Goal: Task Accomplishment & Management: Use online tool/utility

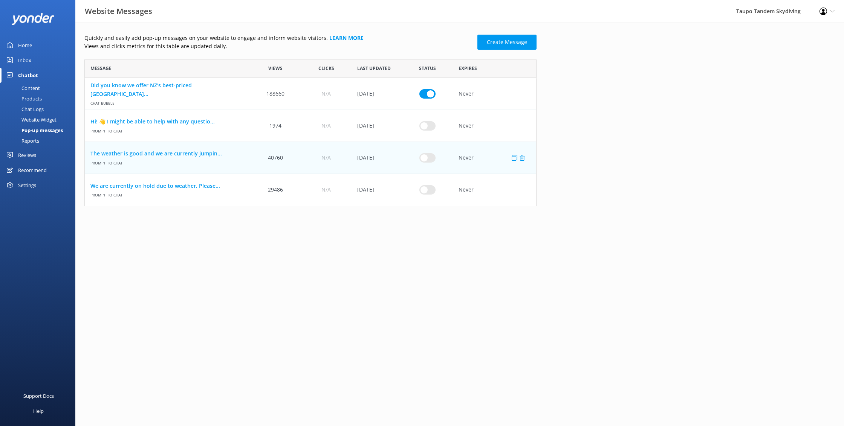
scroll to position [147, 452]
click at [423, 186] on input "row" at bounding box center [427, 189] width 16 height 9
checkbox input "true"
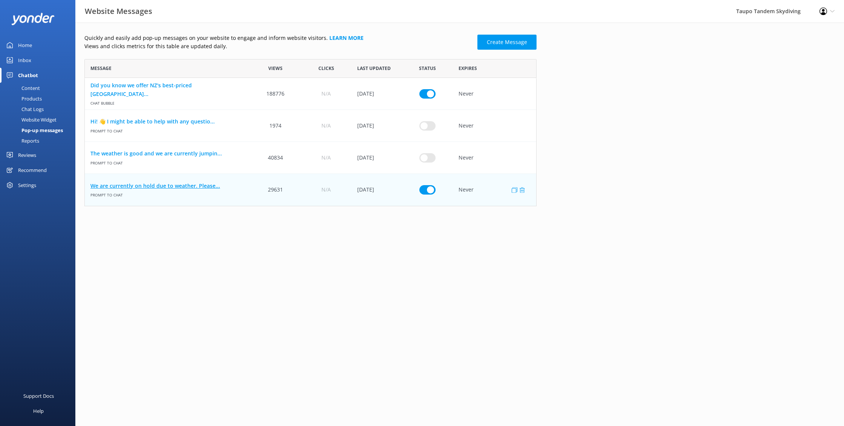
click at [169, 184] on link "We are currently on hold due to weather. Please..." at bounding box center [167, 186] width 154 height 8
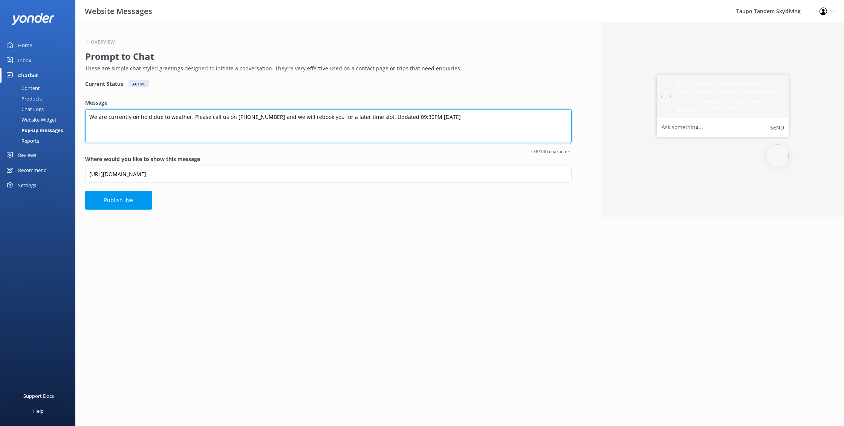
click at [411, 117] on textarea "We are currently on hold due to weather. Please call us on [PHONE_NUMBER] and w…" at bounding box center [328, 126] width 486 height 34
type textarea "We are currently on hold due to weather. Please call us on [PHONE_NUMBER] and w…"
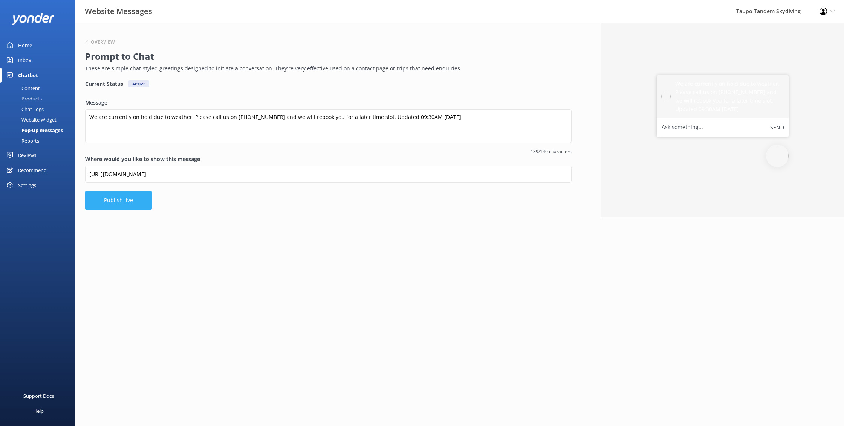
click at [125, 196] on button "Publish live" at bounding box center [118, 200] width 67 height 19
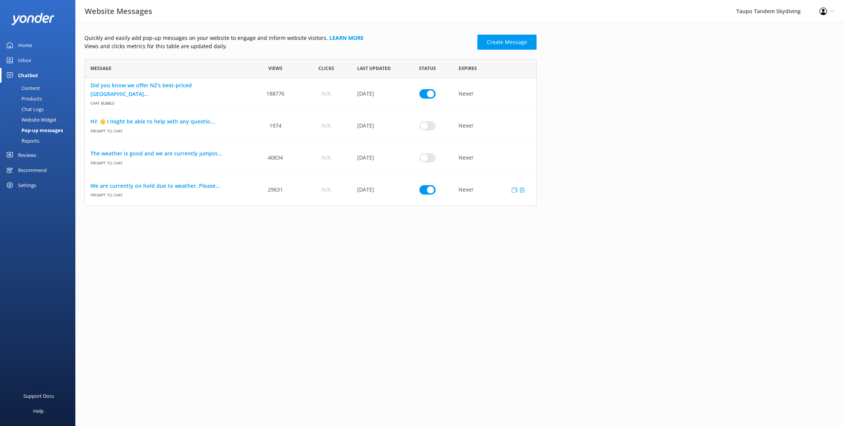
scroll to position [147, 452]
click at [432, 191] on input "row" at bounding box center [427, 189] width 16 height 9
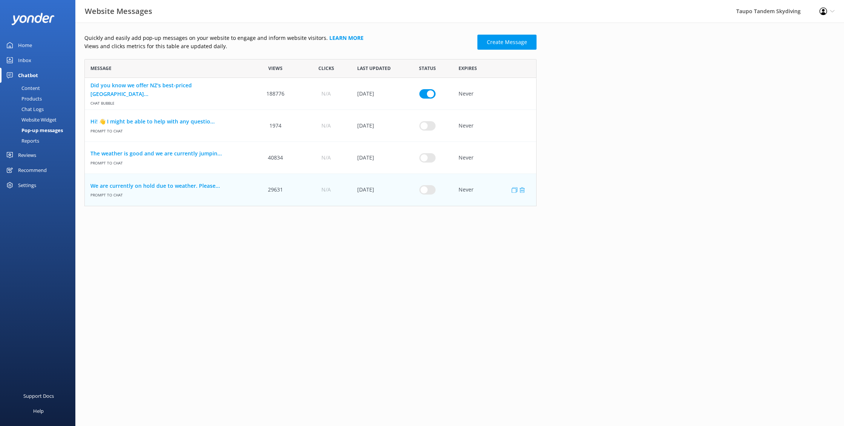
click at [426, 191] on input "row" at bounding box center [427, 189] width 16 height 9
checkbox input "true"
